Goal: Information Seeking & Learning: Learn about a topic

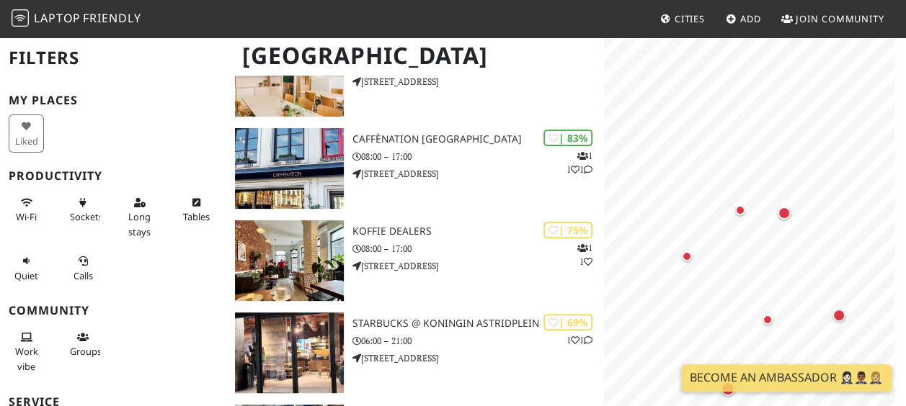
scroll to position [176, 0]
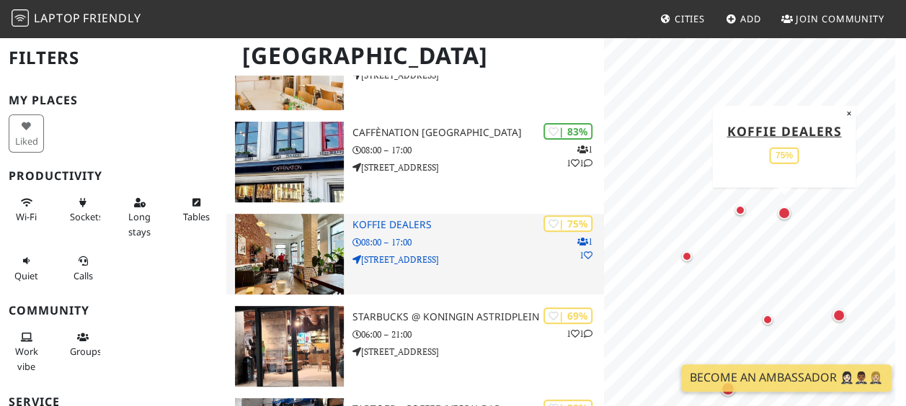
click at [439, 249] on div "| 75% 1 1 Koffie Dealers 08:00 – 17:00 Paardenmarkt 117" at bounding box center [477, 254] width 251 height 81
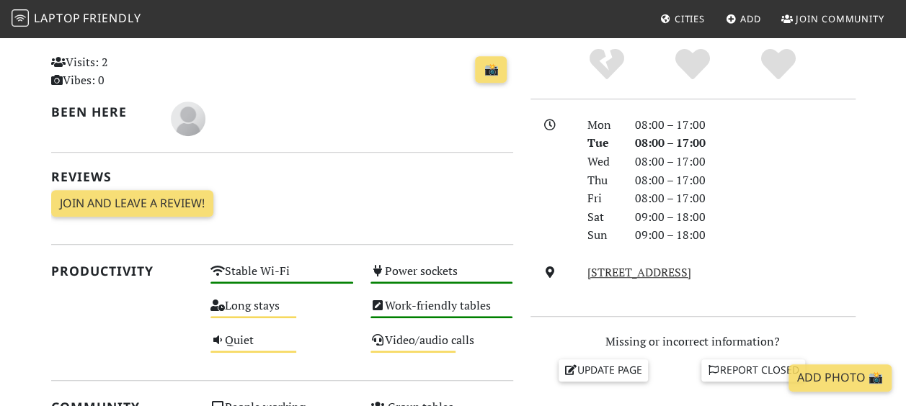
scroll to position [336, 0]
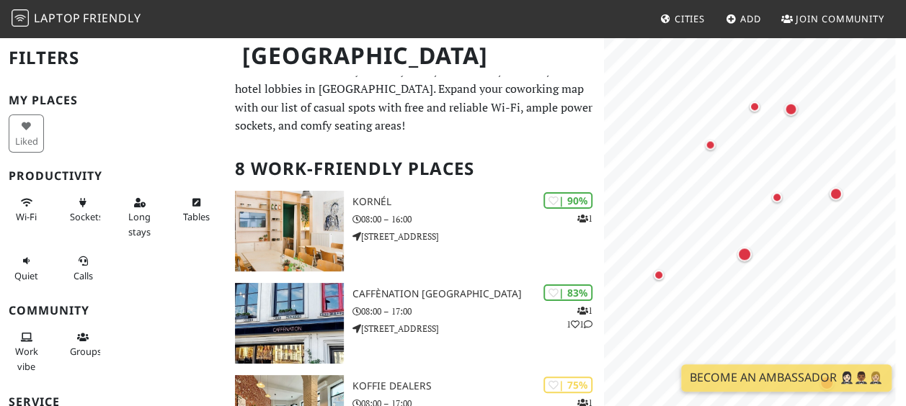
scroll to position [13, 0]
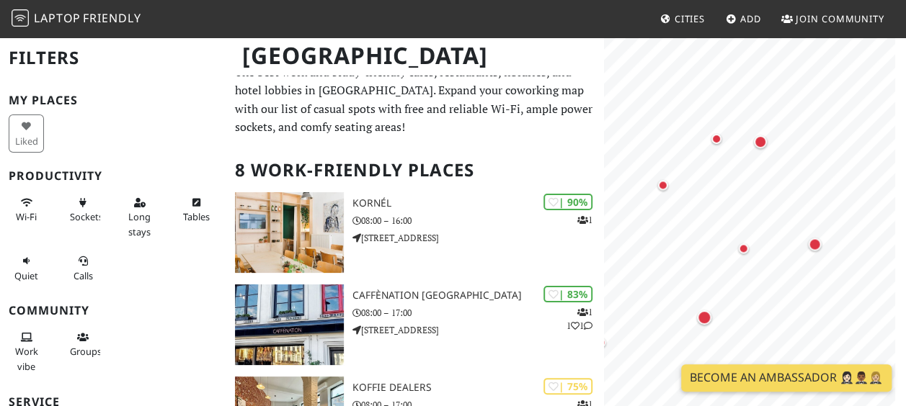
click at [764, 374] on body "Laptop Friendly Cities Add Join Community Antwerp Filters My Places Liked Produ…" at bounding box center [453, 190] width 906 height 406
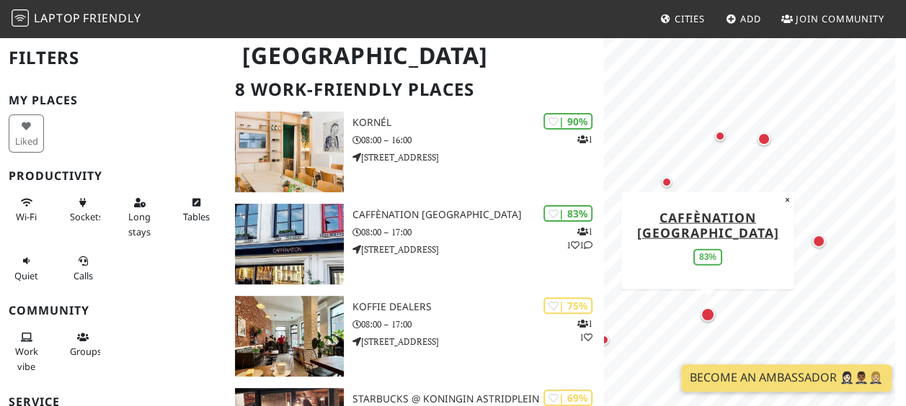
scroll to position [110, 0]
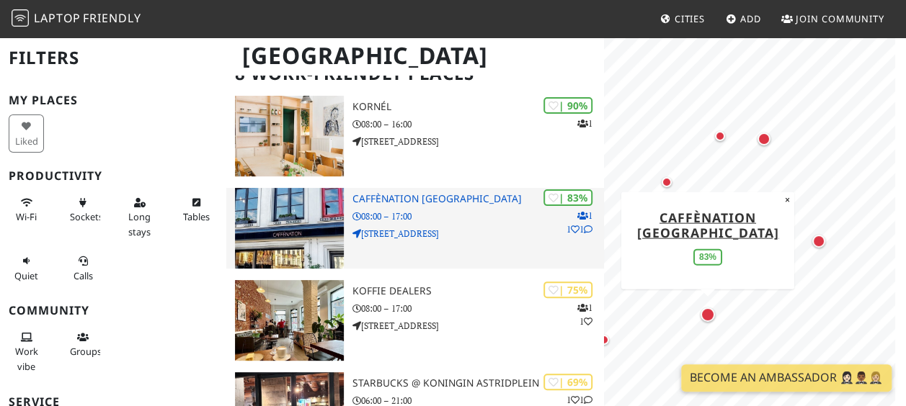
click at [406, 213] on p "08:00 – 17:00" at bounding box center [477, 217] width 251 height 14
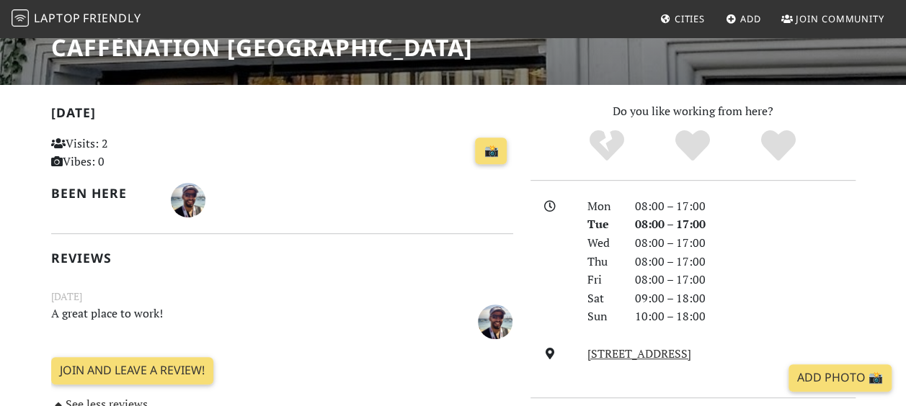
scroll to position [242, 0]
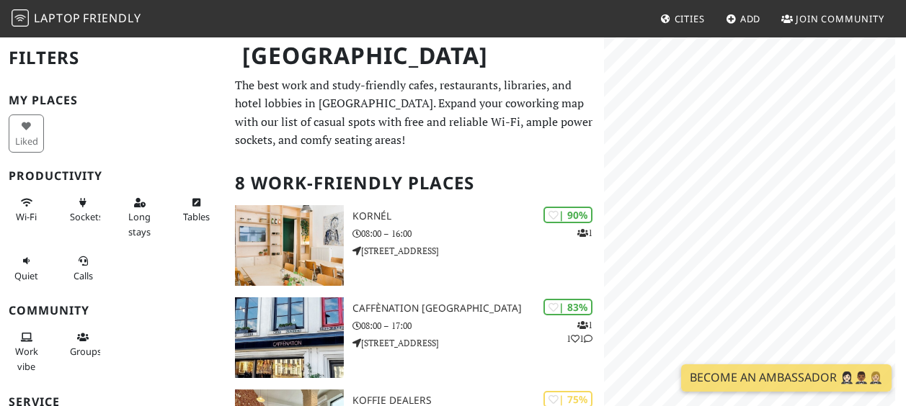
scroll to position [110, 0]
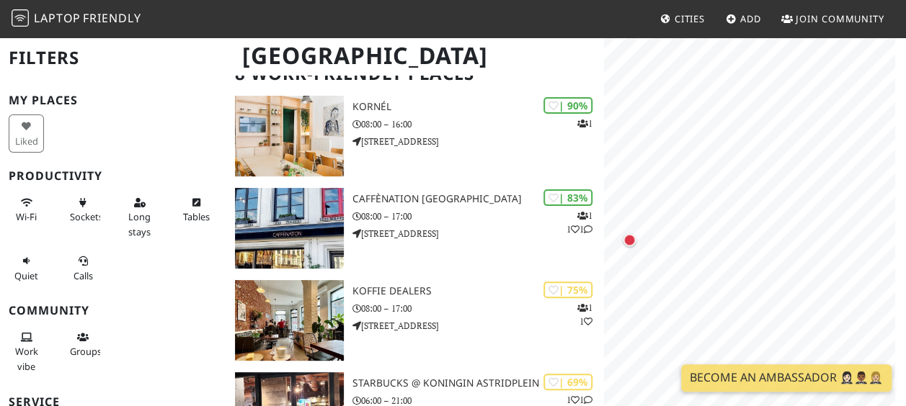
click at [686, 297] on html "Laptop Friendly Cities Add Join Community Antwerp Filters My Places Liked Produ…" at bounding box center [453, 93] width 906 height 406
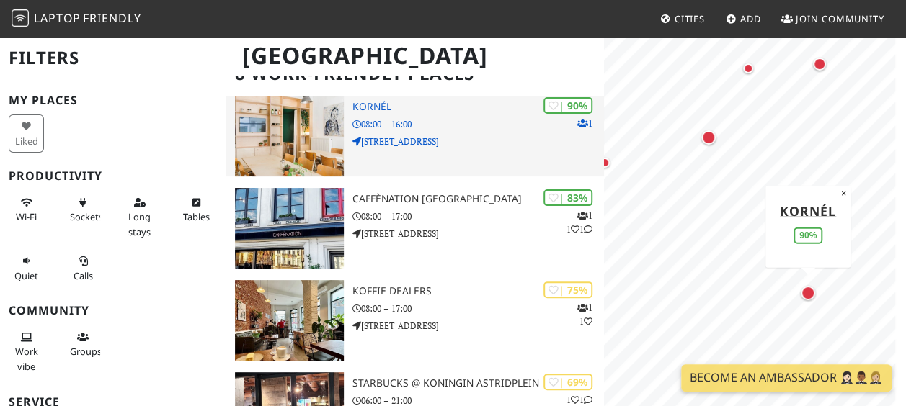
click at [395, 142] on p "Sint-Lambertusstraat 1" at bounding box center [477, 142] width 251 height 14
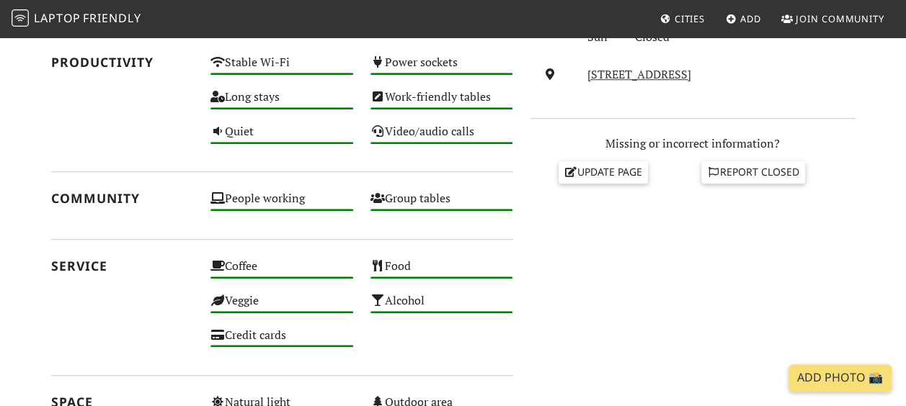
scroll to position [532, 0]
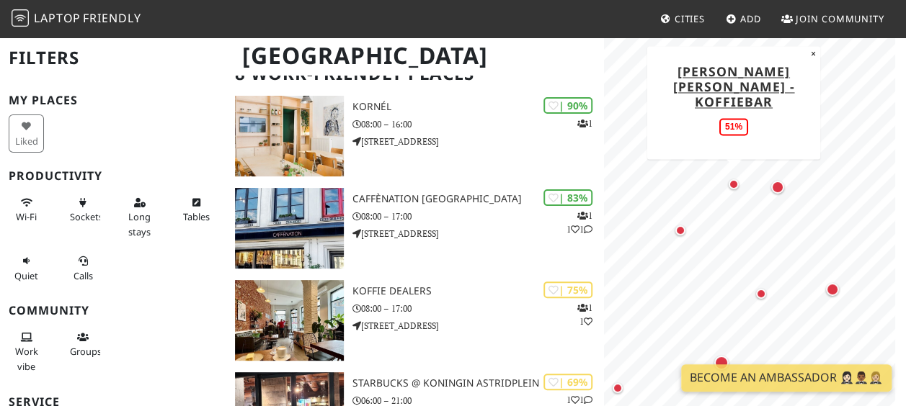
click at [732, 188] on div "Map marker" at bounding box center [733, 184] width 10 height 10
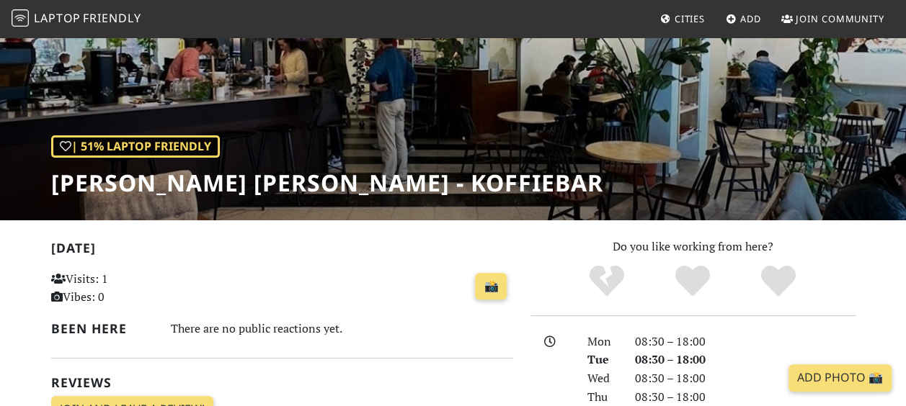
scroll to position [82, 0]
